Goal: Transaction & Acquisition: Purchase product/service

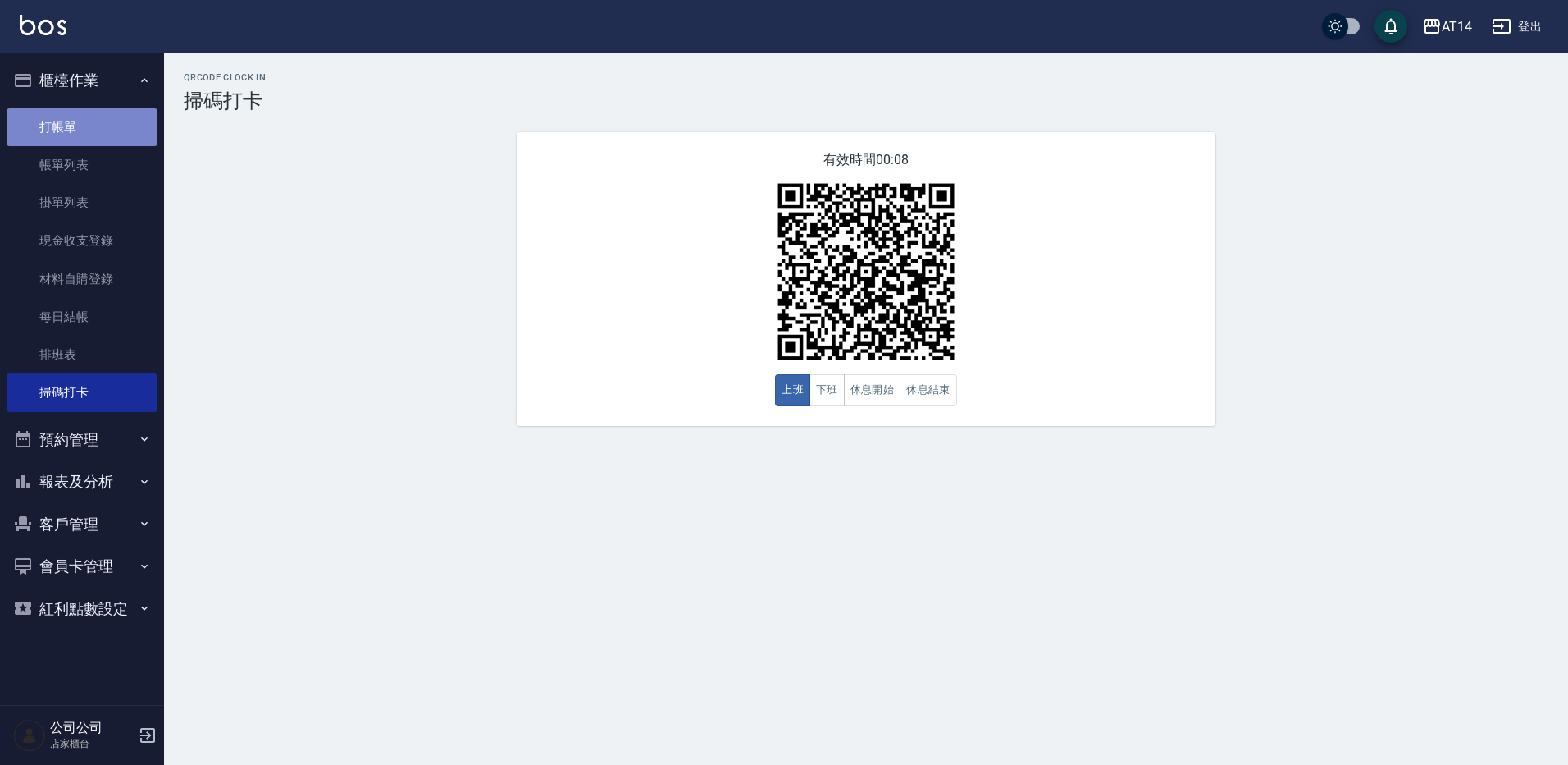
click at [91, 137] on link "打帳單" at bounding box center [81, 128] width 151 height 38
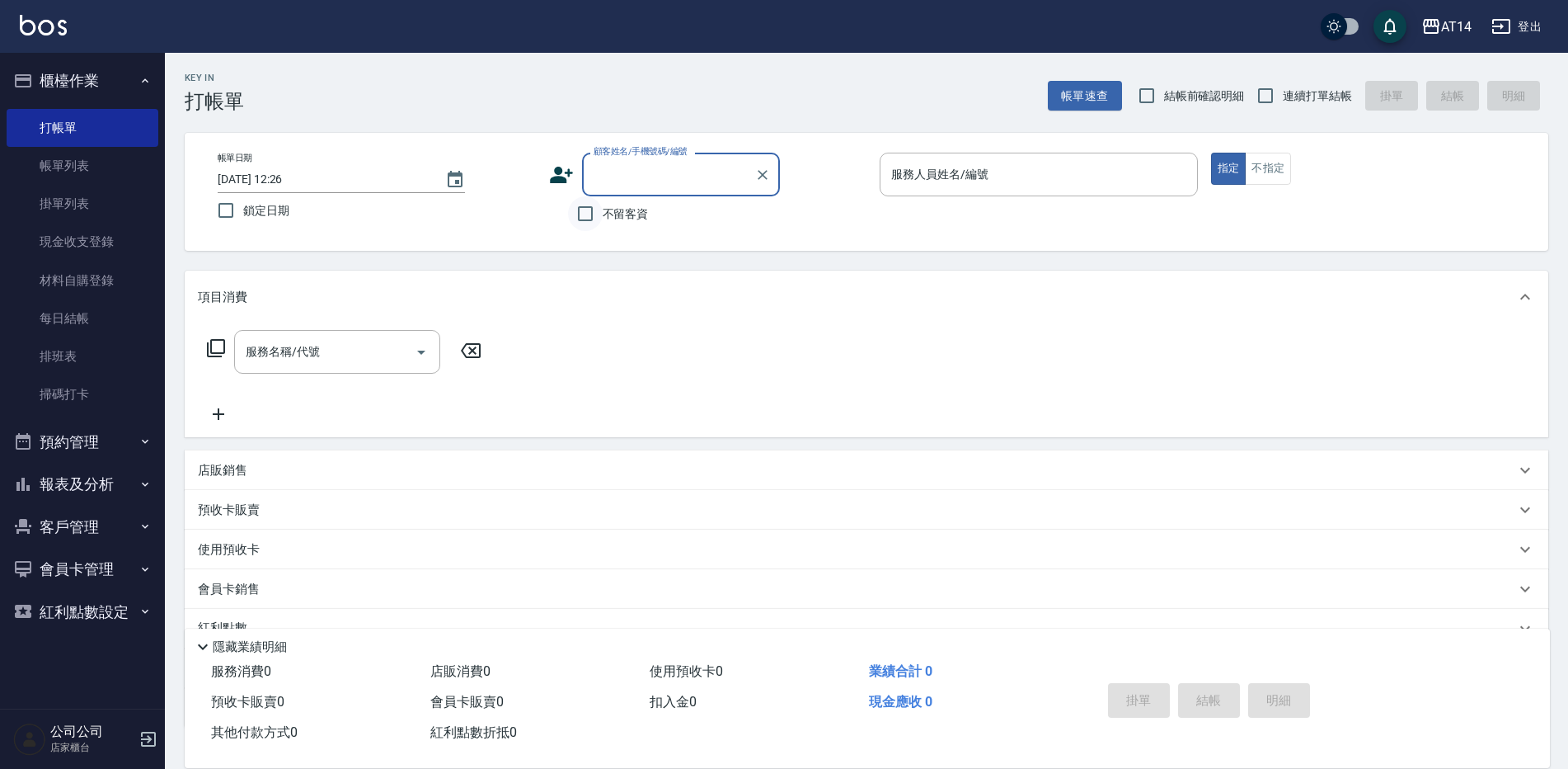
click at [599, 213] on input "不留客資" at bounding box center [586, 214] width 35 height 35
click at [588, 211] on input "不留客資" at bounding box center [586, 214] width 35 height 35
checkbox input "false"
click at [633, 164] on input "顧客姓名/手機號碼/編號" at bounding box center [668, 175] width 158 height 29
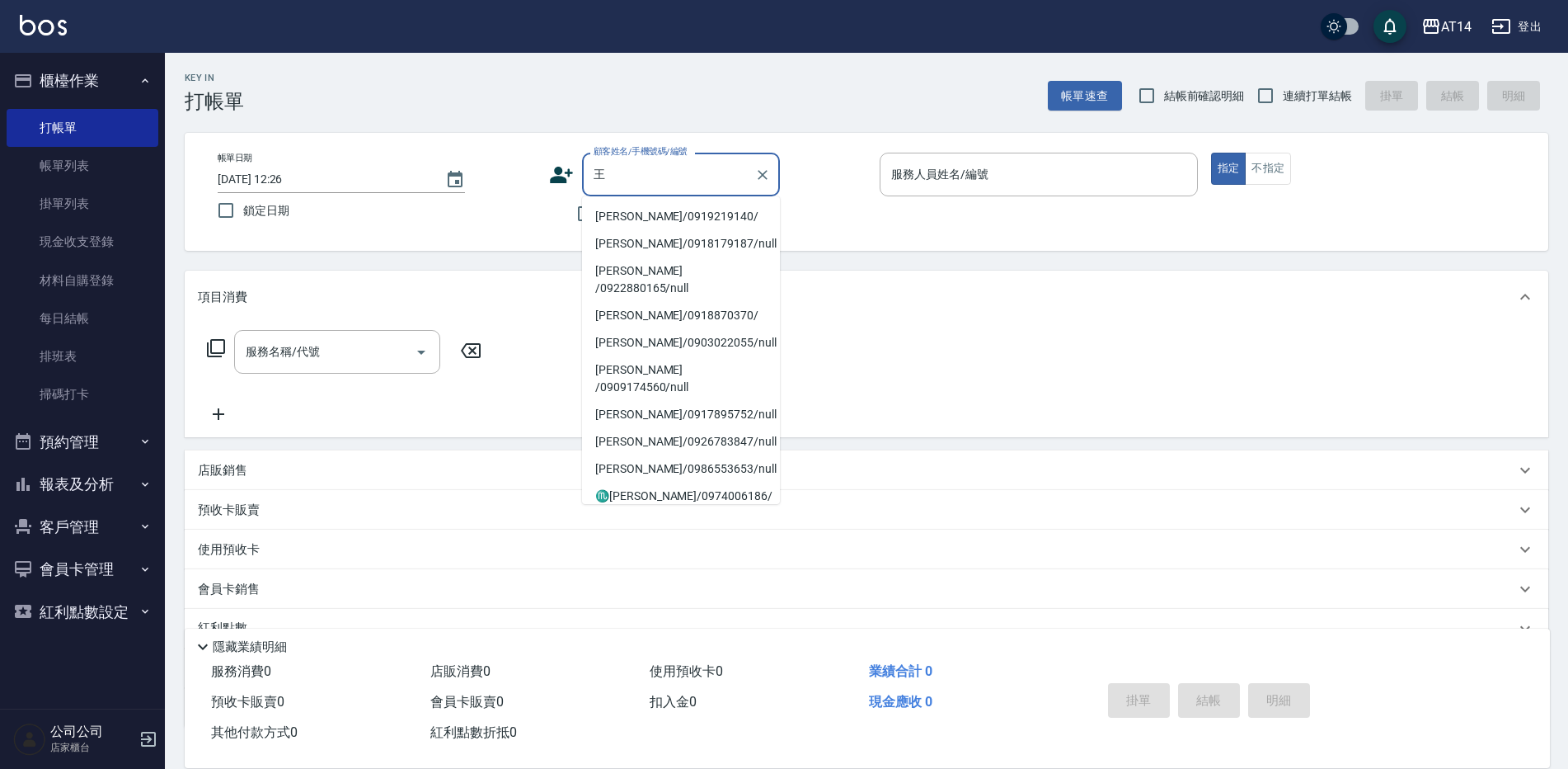
click at [666, 221] on li "[PERSON_NAME]/0919219140/" at bounding box center [681, 217] width 198 height 27
type input "[PERSON_NAME]/0919219140/"
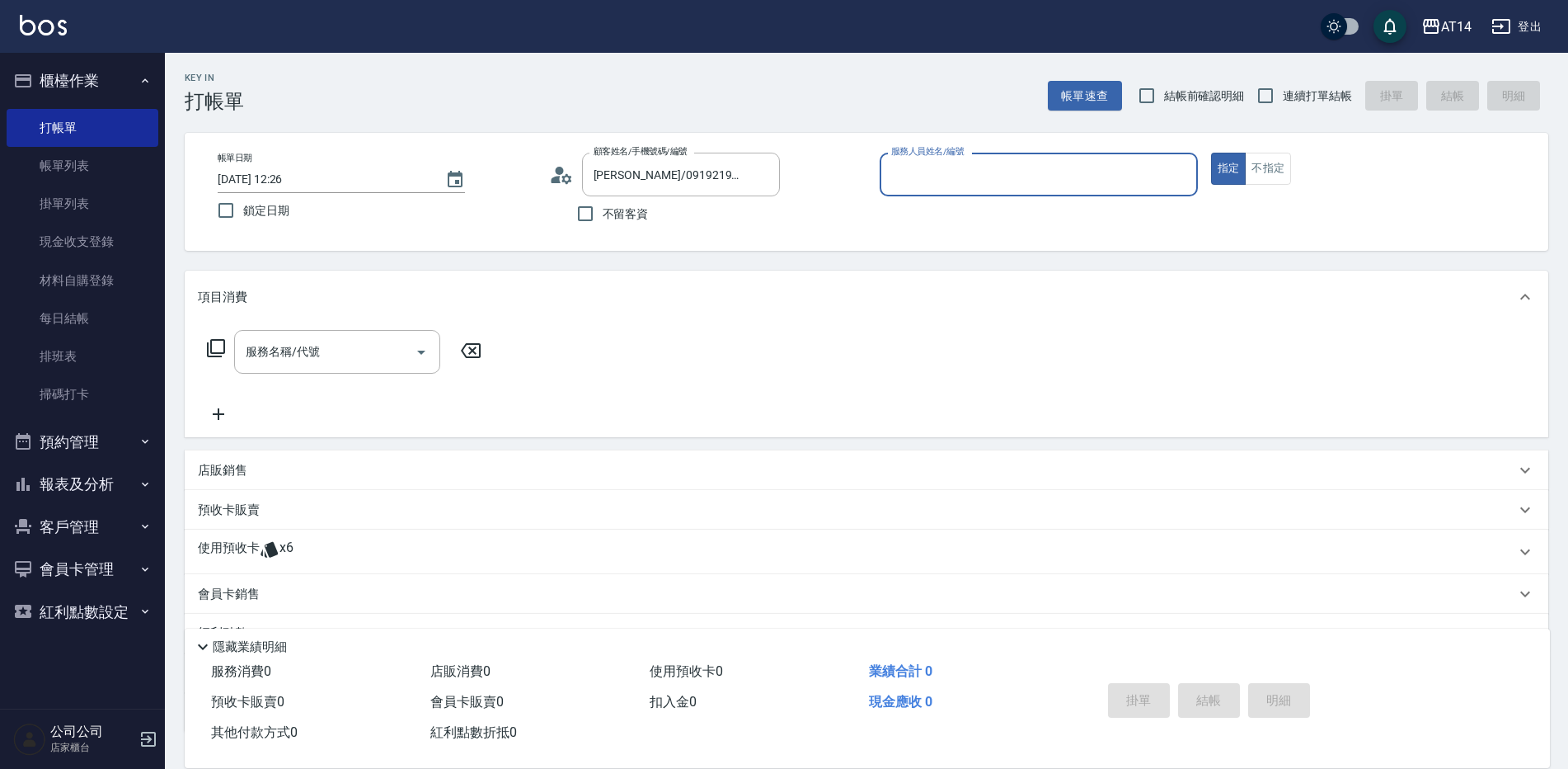
click at [992, 193] on div "服務人員姓名/編號" at bounding box center [1039, 175] width 318 height 44
type input "15"
type button "true"
type input "Dora-15"
click at [391, 549] on div "使用預收卡 x6" at bounding box center [857, 551] width 1318 height 25
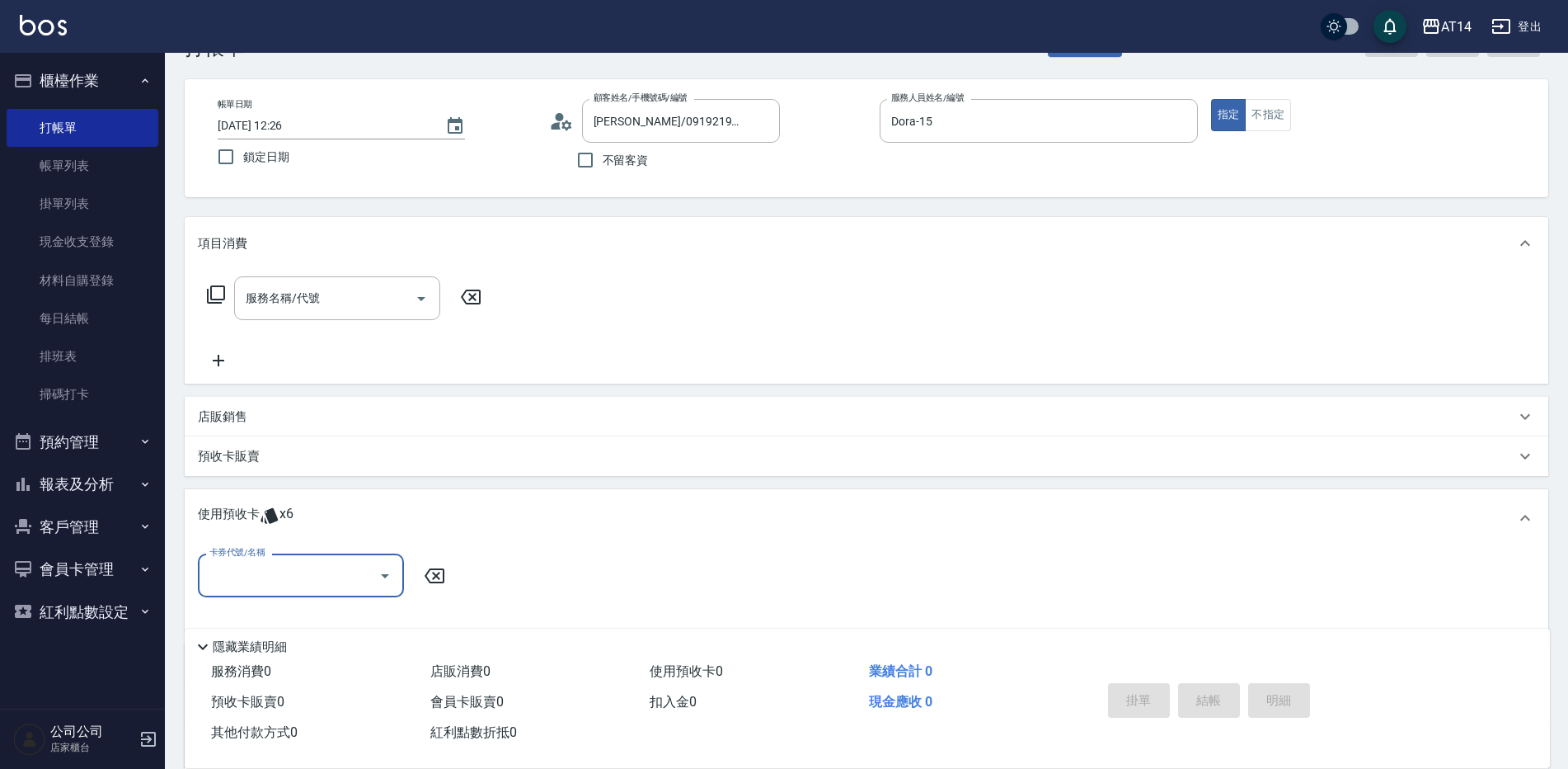
scroll to position [83, 0]
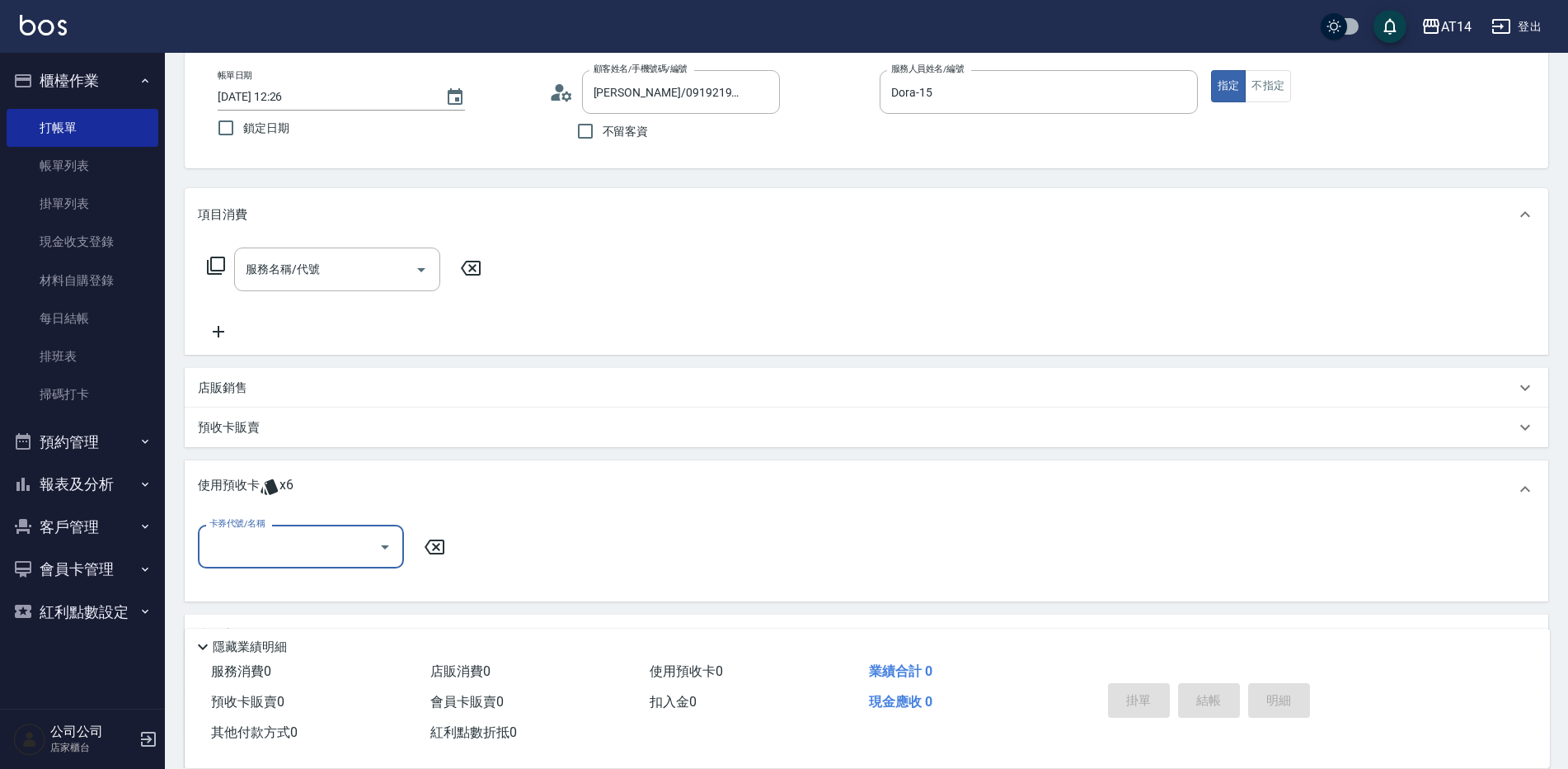
click at [337, 551] on input "卡券代號/名稱" at bounding box center [288, 547] width 166 height 29
click at [318, 591] on div "洗髮卡 剩餘6張" at bounding box center [301, 589] width 206 height 27
type input "洗髮卡"
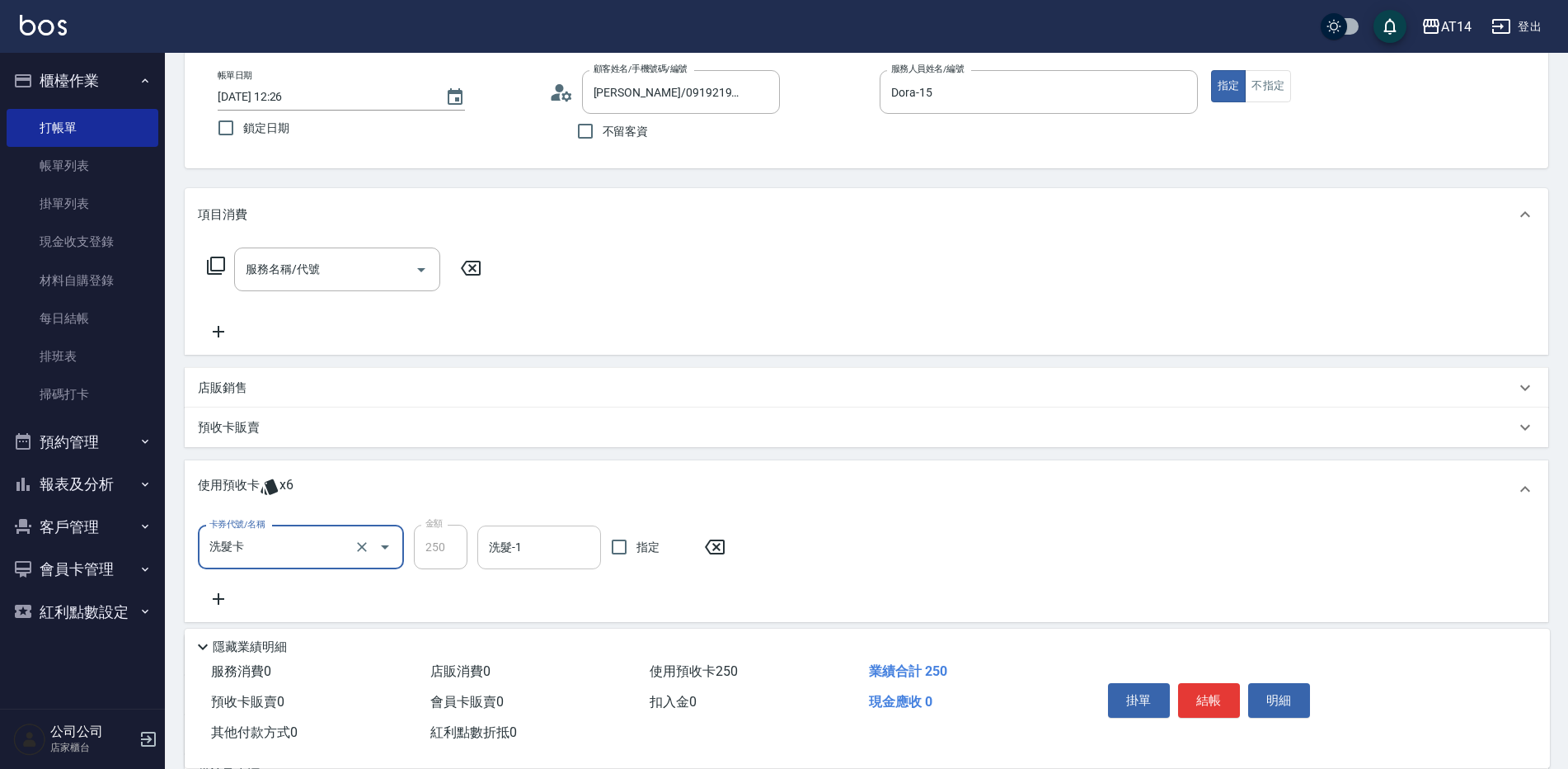
click at [543, 541] on input "洗髮-1" at bounding box center [539, 548] width 109 height 29
type input "邢語軒-68"
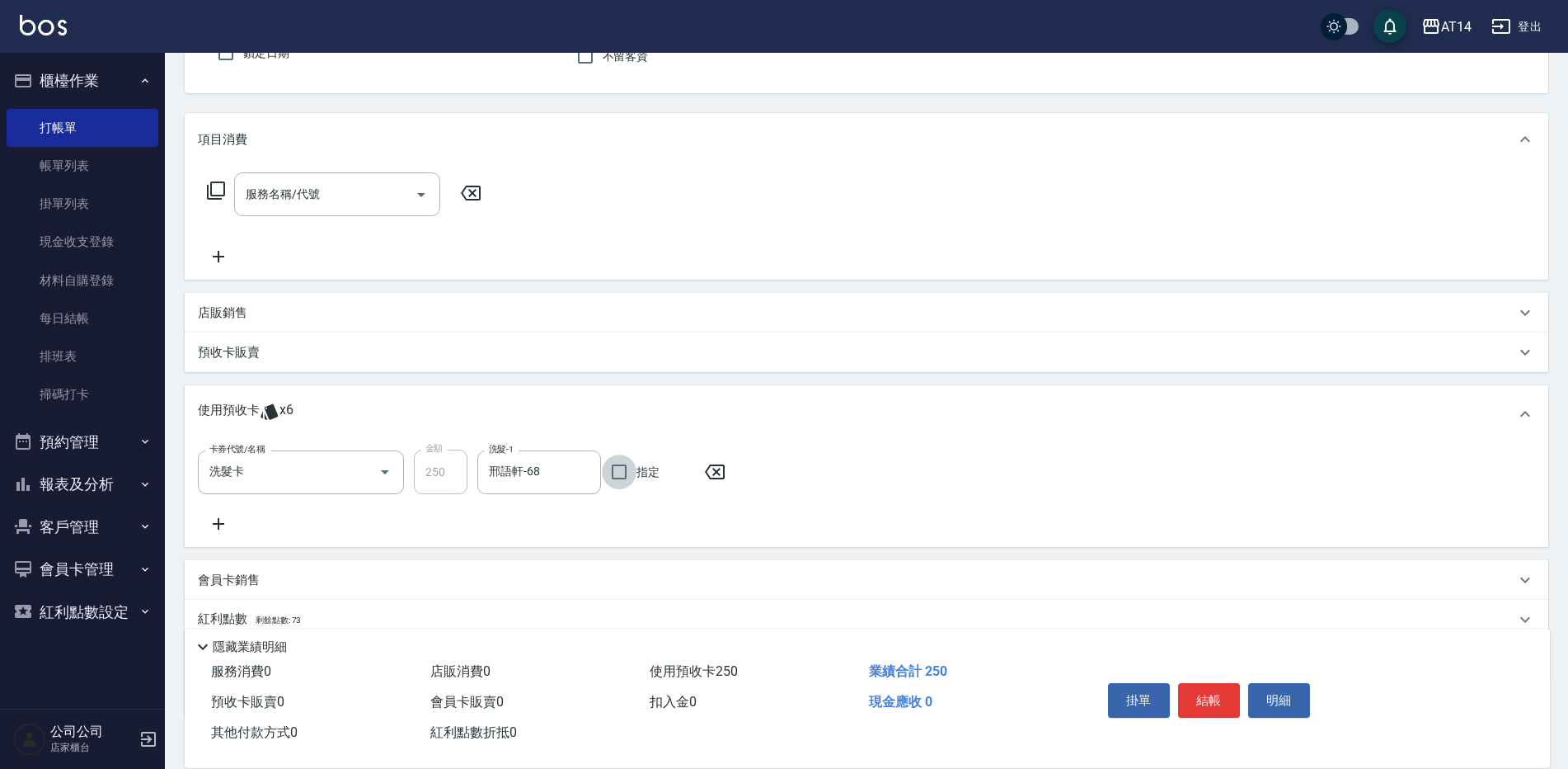
scroll to position [0, 0]
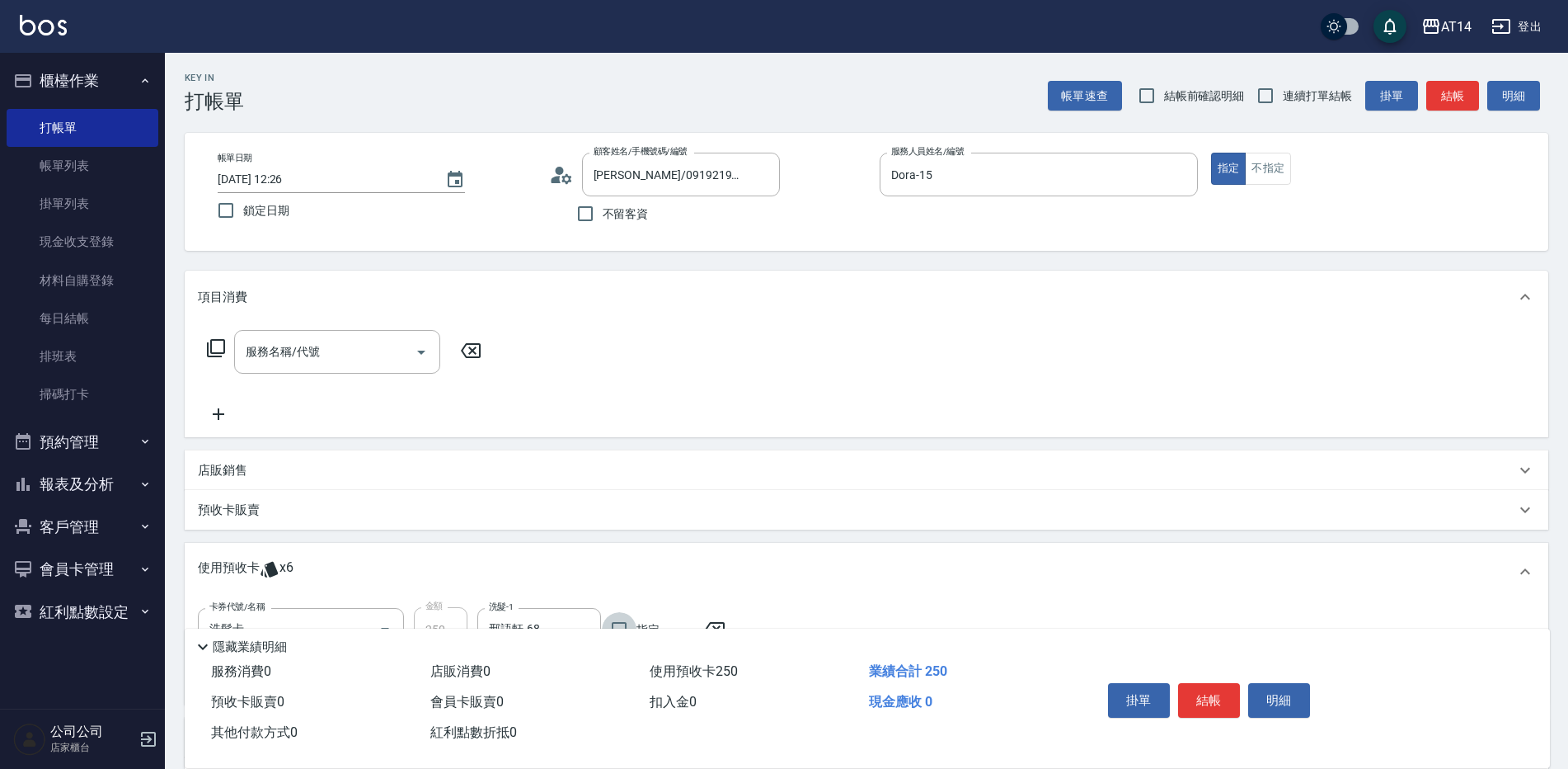
click at [1291, 104] on span "連續打單結帳" at bounding box center [1318, 96] width 69 height 17
click at [1283, 104] on input "連續打單結帳" at bounding box center [1265, 96] width 35 height 35
checkbox input "true"
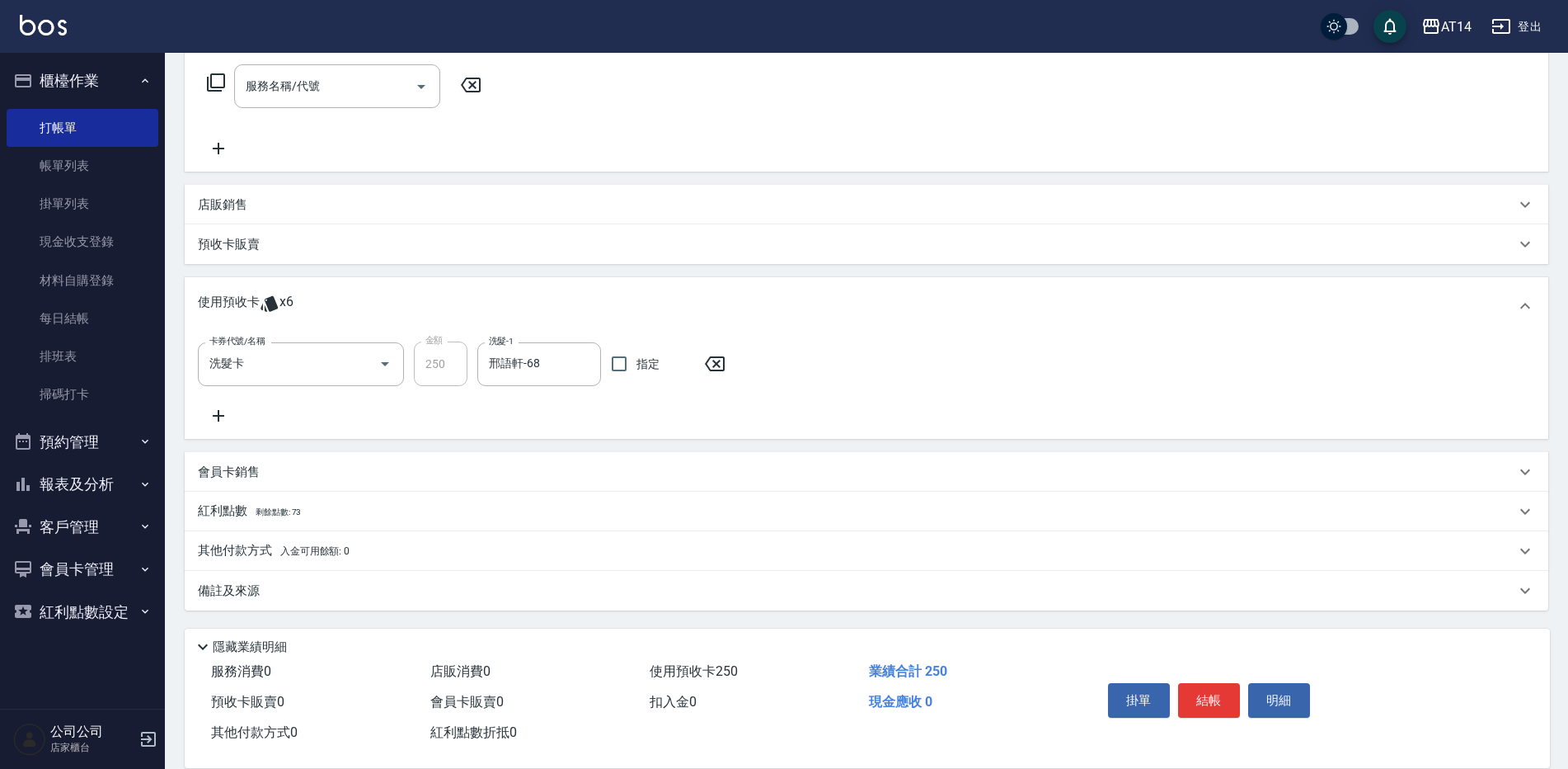
click at [461, 593] on div "備註及來源" at bounding box center [857, 591] width 1318 height 17
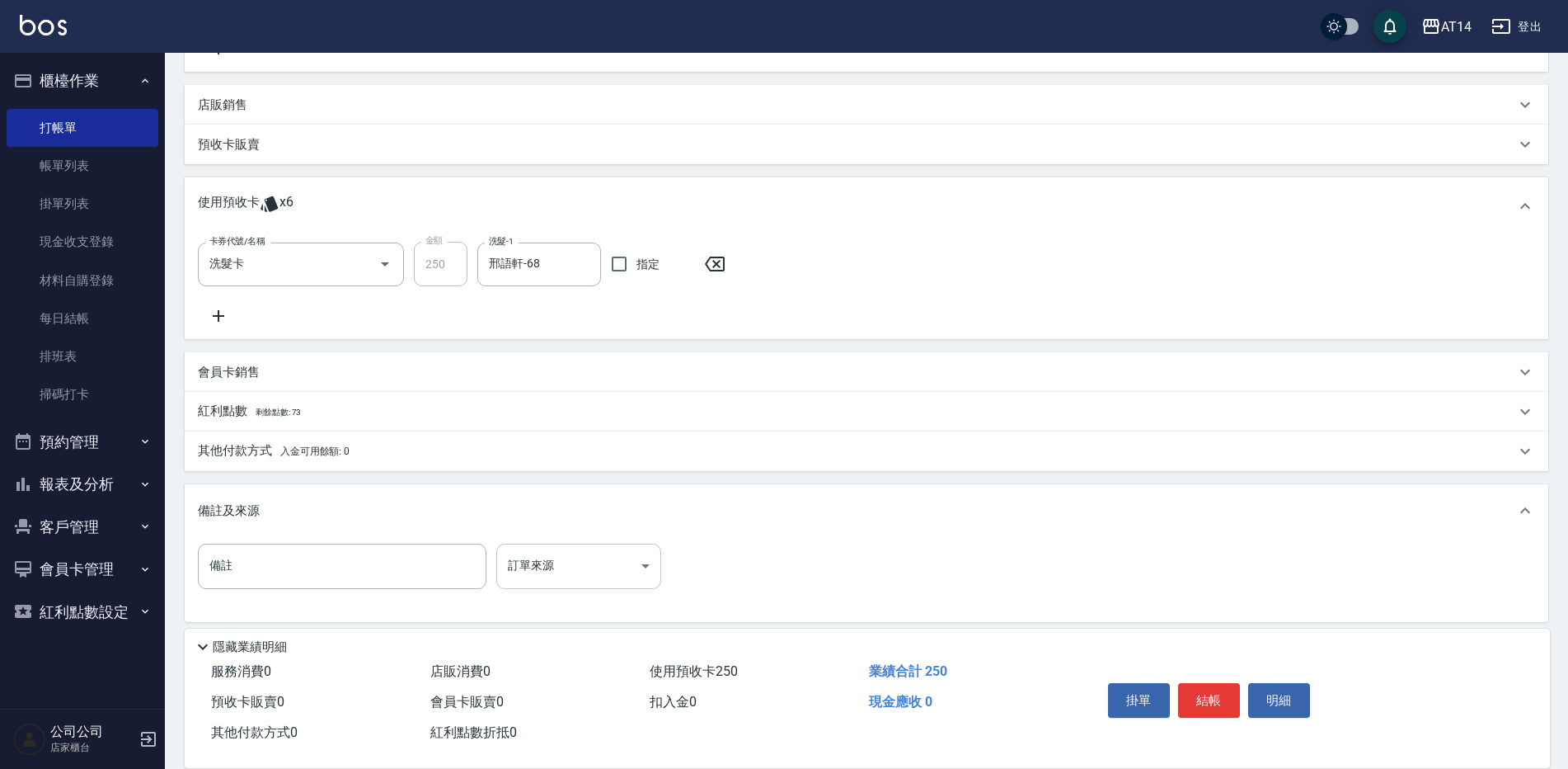
scroll to position [377, 0]
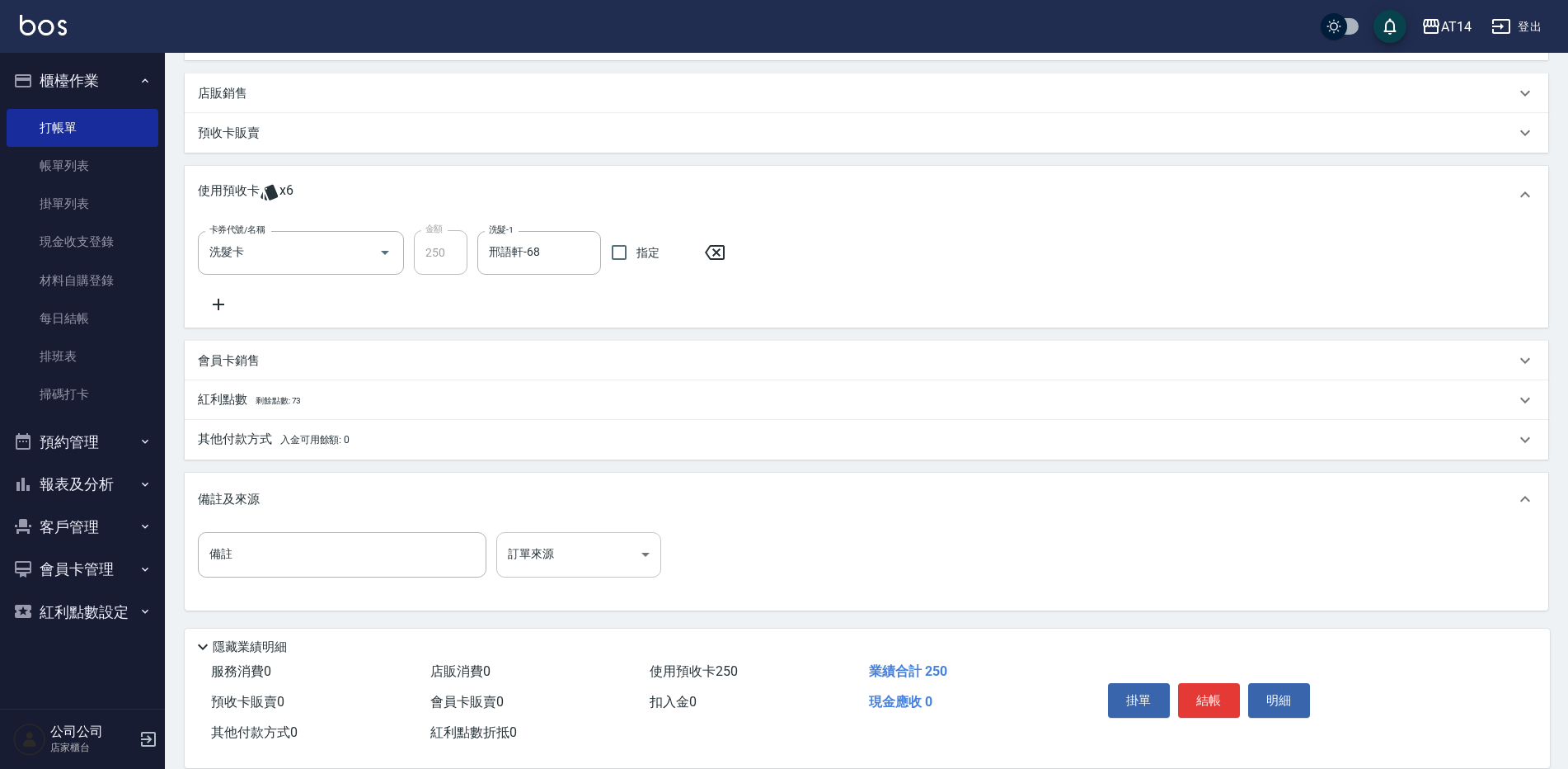
click at [624, 561] on body "AT14 登出 櫃檯作業 打帳單 帳單列表 掛單列表 現金收支登錄 材料自購登錄 每日結帳 排班表 掃碼打卡 預約管理 預約管理 單日預約紀錄 單週預約紀錄 …" at bounding box center [784, 196] width 1568 height 1146
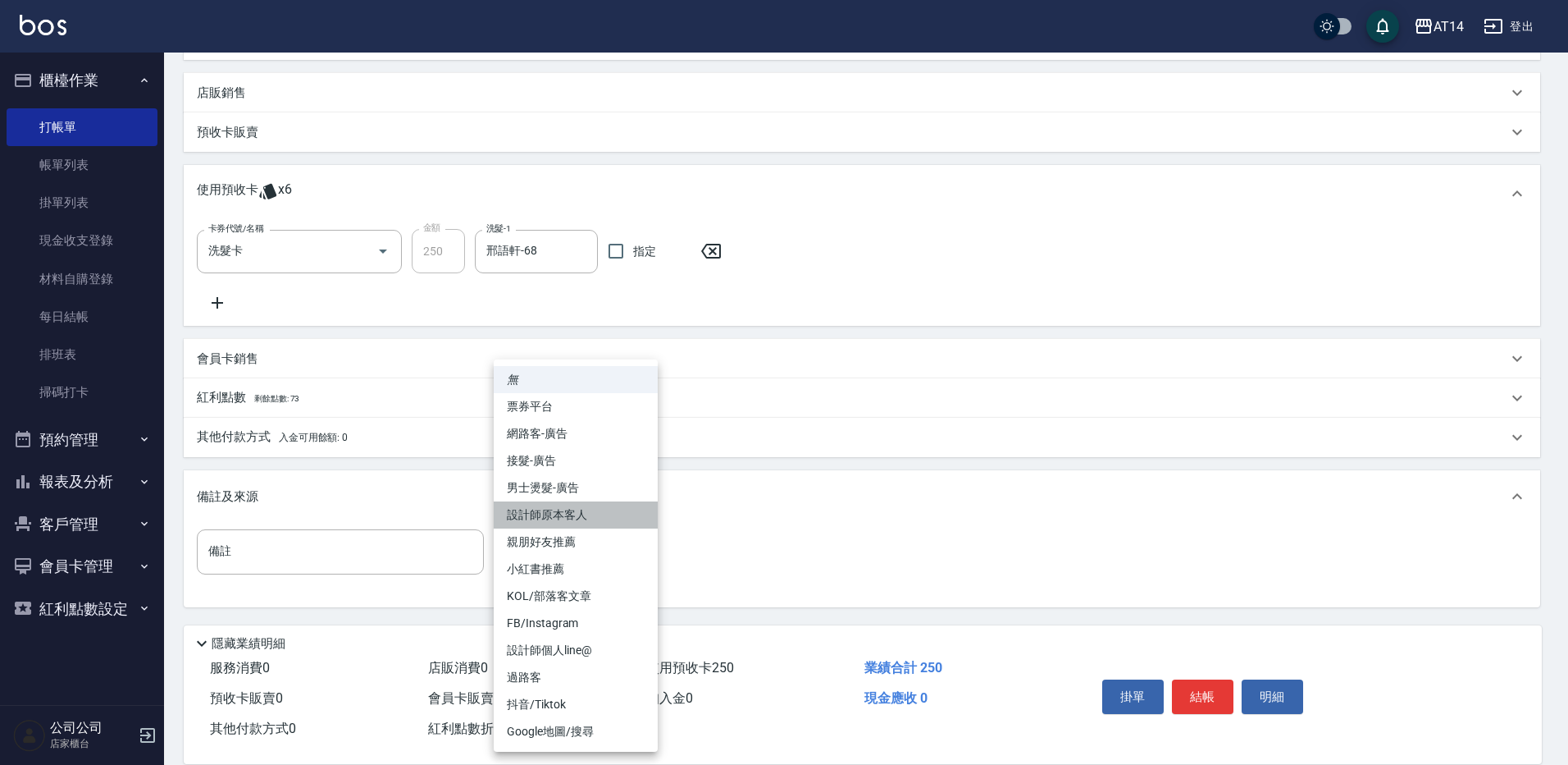
click at [603, 504] on li "設計師原本客人" at bounding box center [575, 515] width 164 height 27
type input "設計師原本客人"
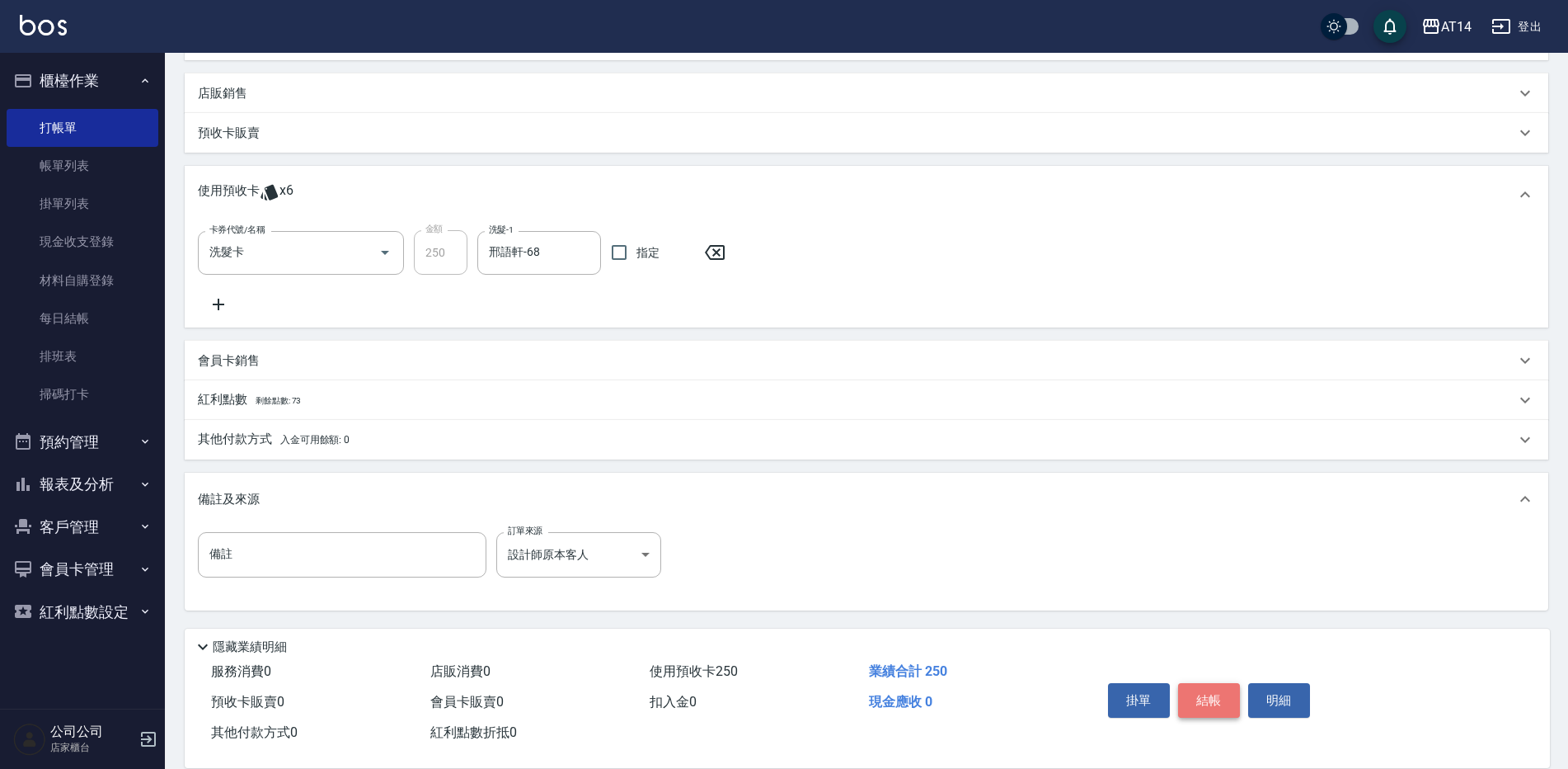
click at [1197, 698] on button "結帳" at bounding box center [1209, 701] width 62 height 35
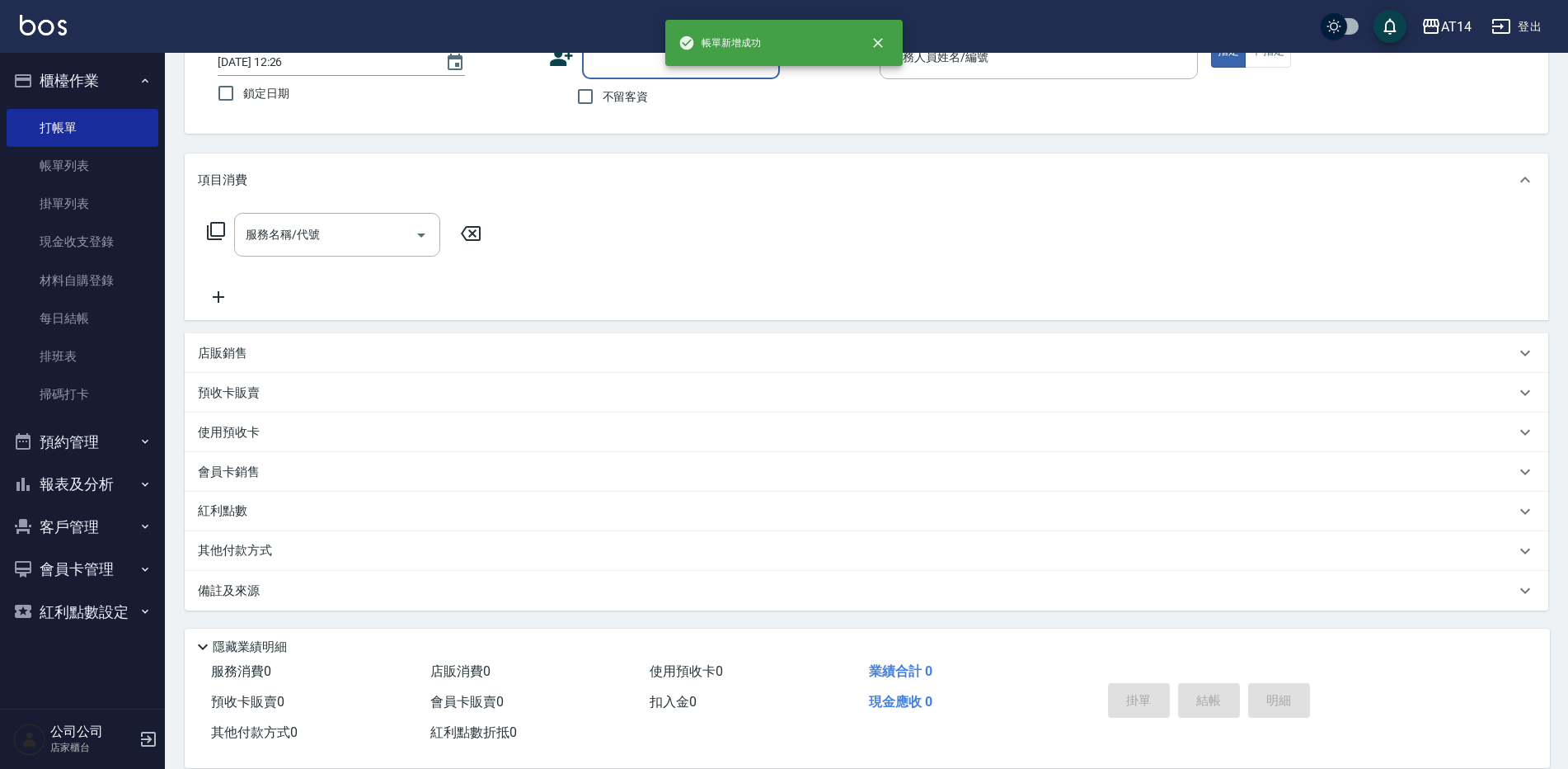
scroll to position [0, 0]
